Goal: Check status: Check status

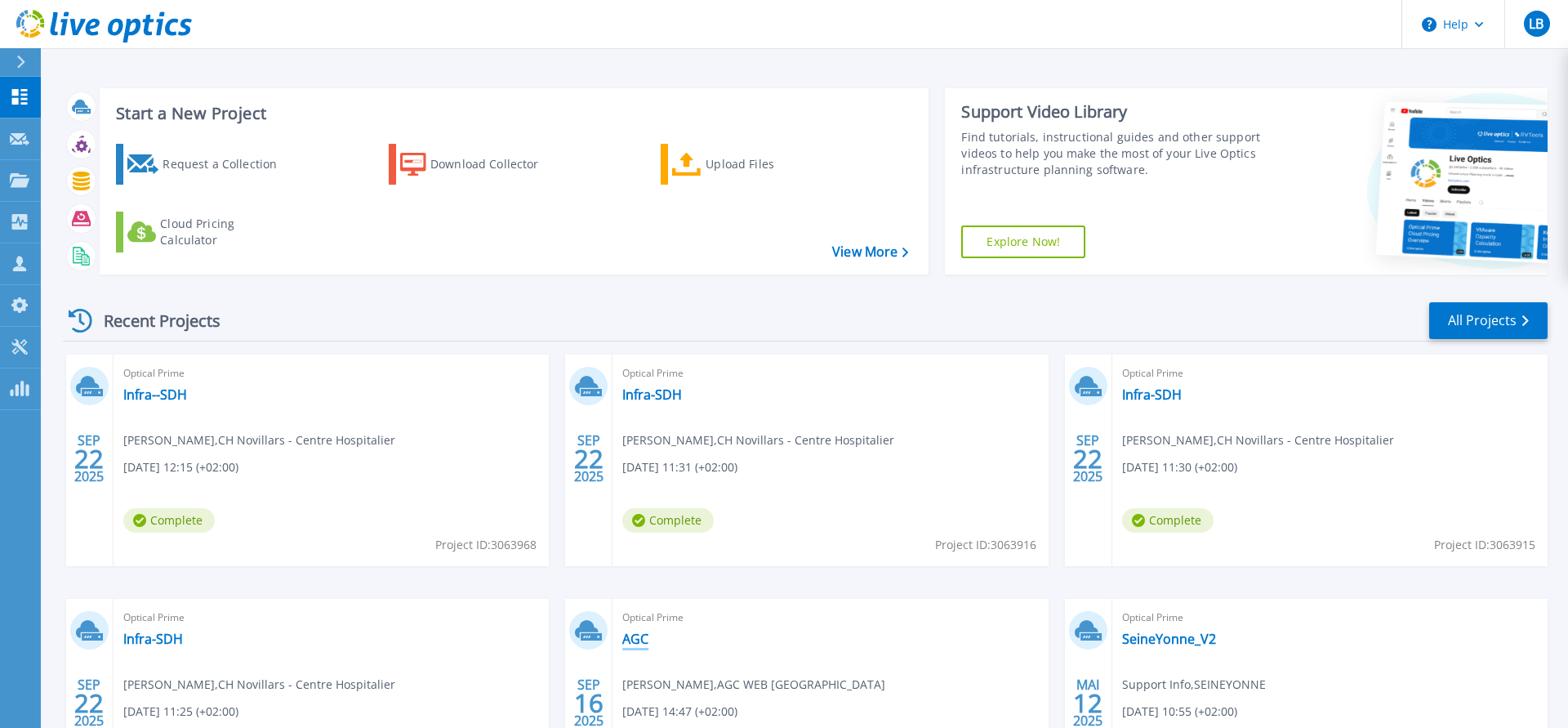
click at [634, 646] on link "AGC" at bounding box center [635, 639] width 26 height 16
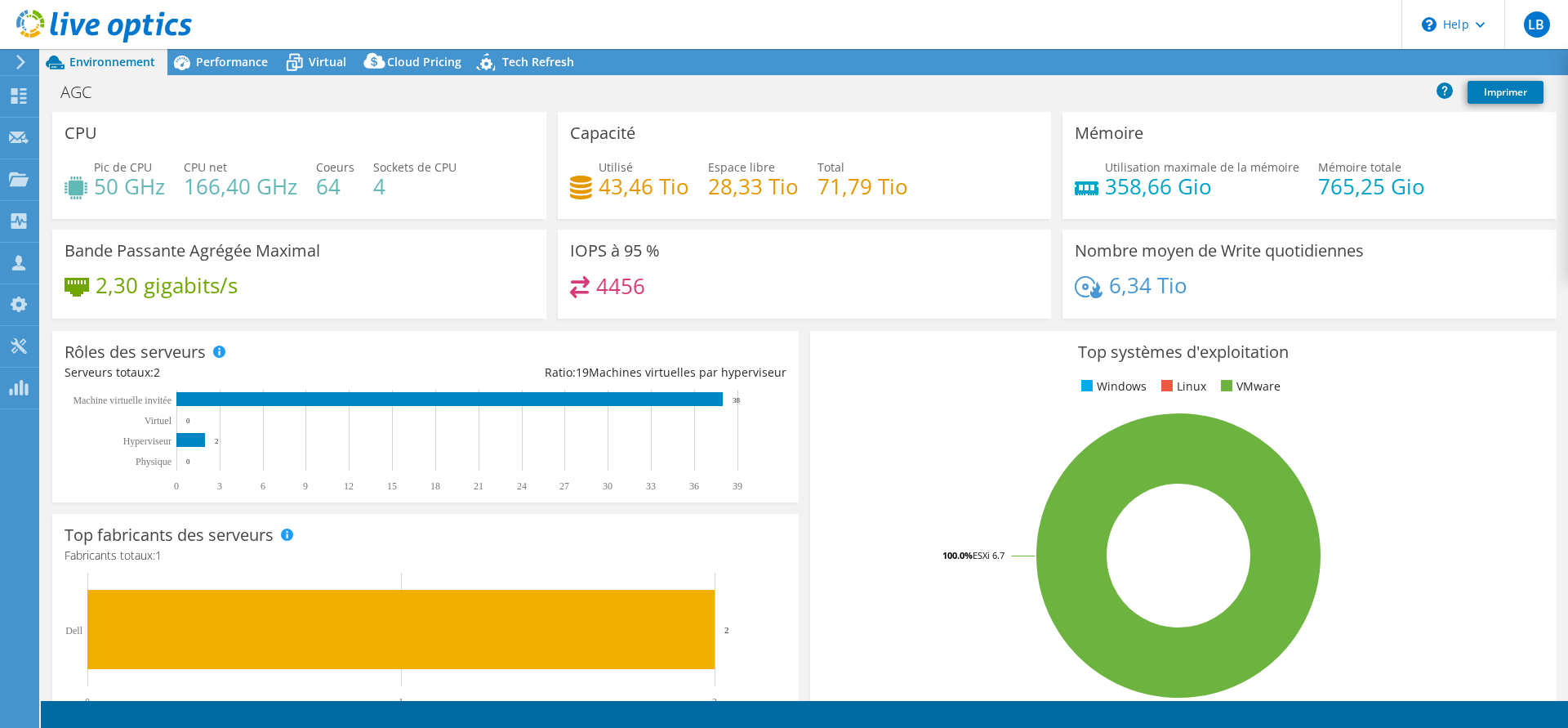
select select "EULondon"
select select "EUR"
click at [208, 60] on span "Performance" at bounding box center [232, 61] width 72 height 15
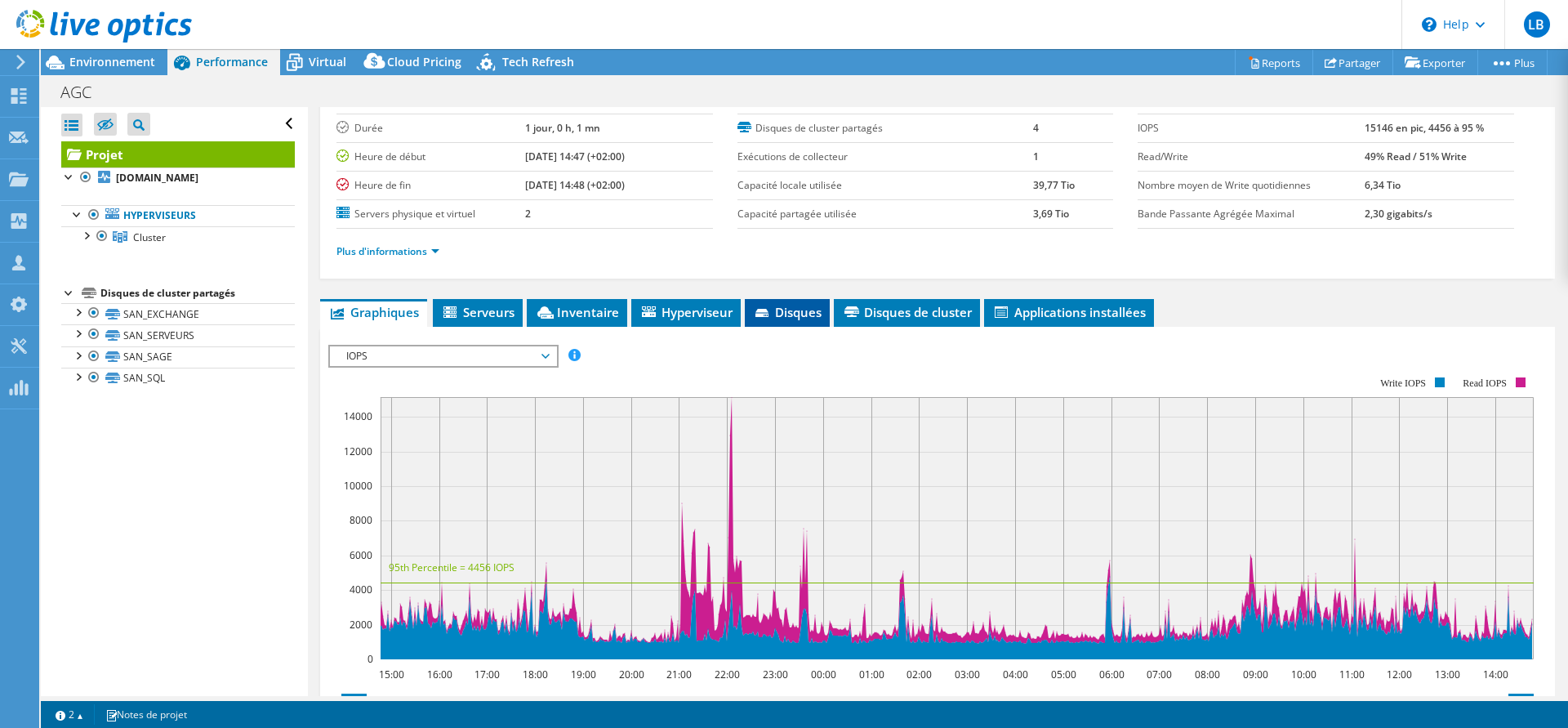
scroll to position [167, 0]
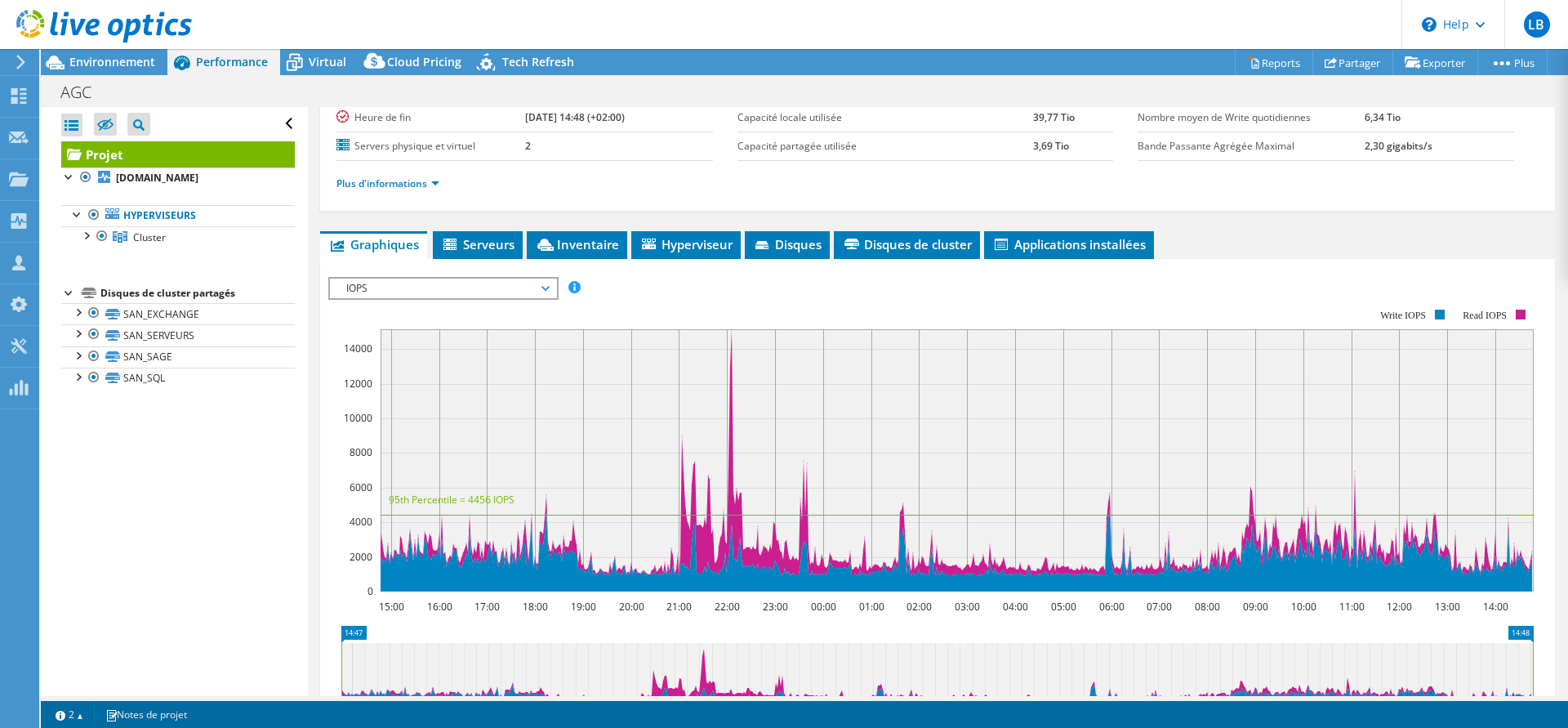
click at [436, 294] on span "IOPS" at bounding box center [443, 288] width 210 height 20
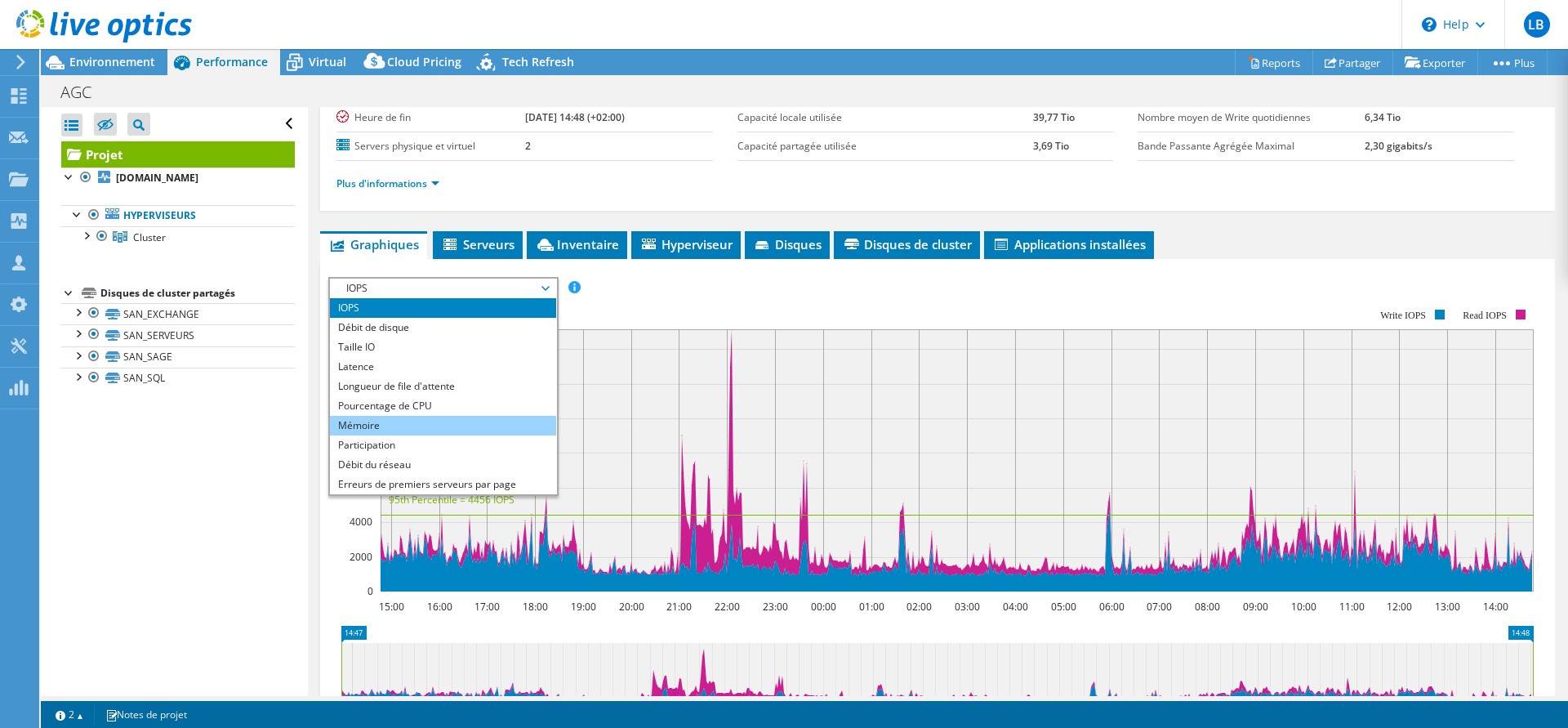
click at [421, 425] on li "Mémoire" at bounding box center [443, 425] width 226 height 20
